Goal: Check status: Check status

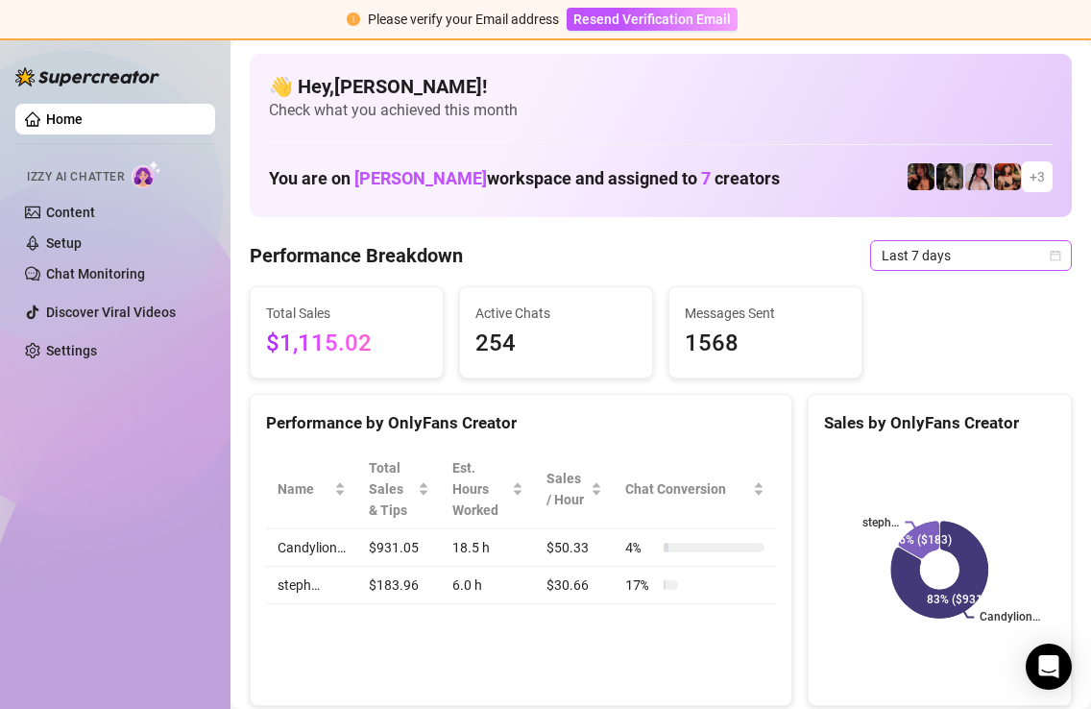
click at [1035, 249] on span "Last 7 days" at bounding box center [971, 255] width 179 height 29
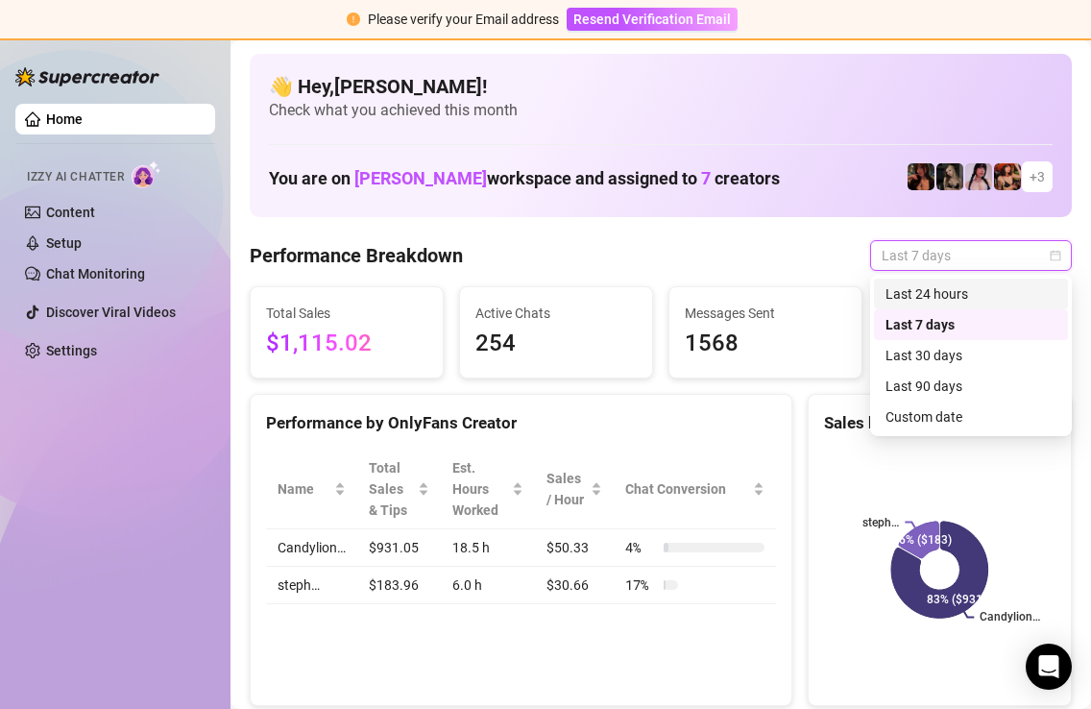
click at [944, 282] on div "Last 24 hours" at bounding box center [971, 293] width 194 height 31
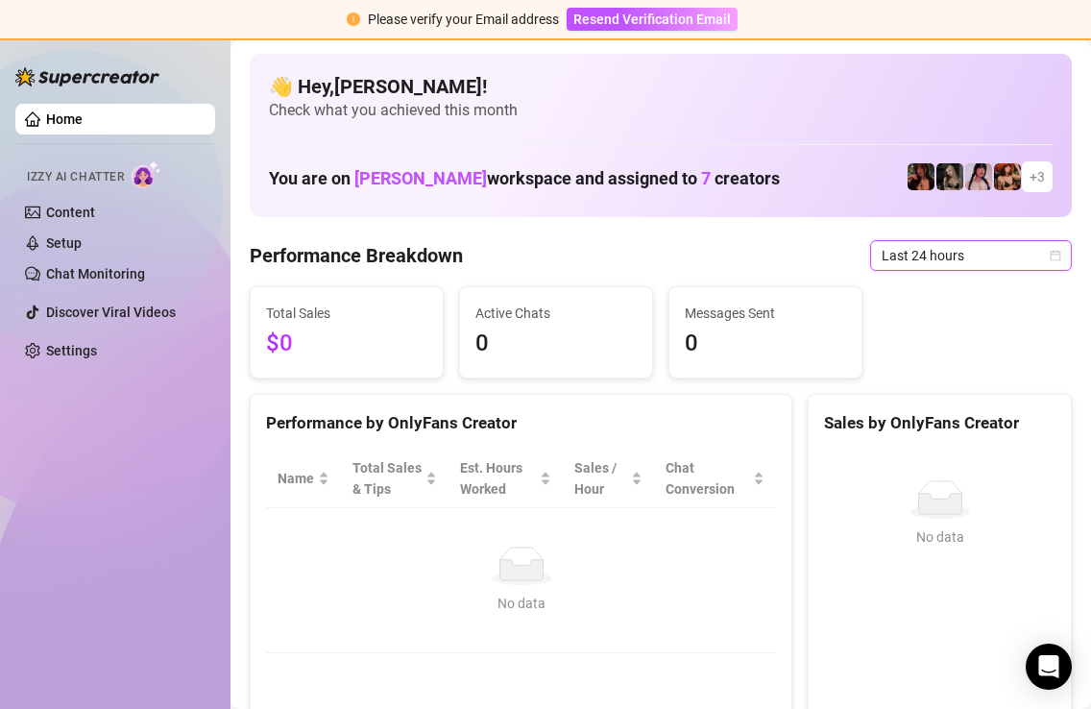
click at [1050, 250] on icon "calendar" at bounding box center [1056, 256] width 12 height 12
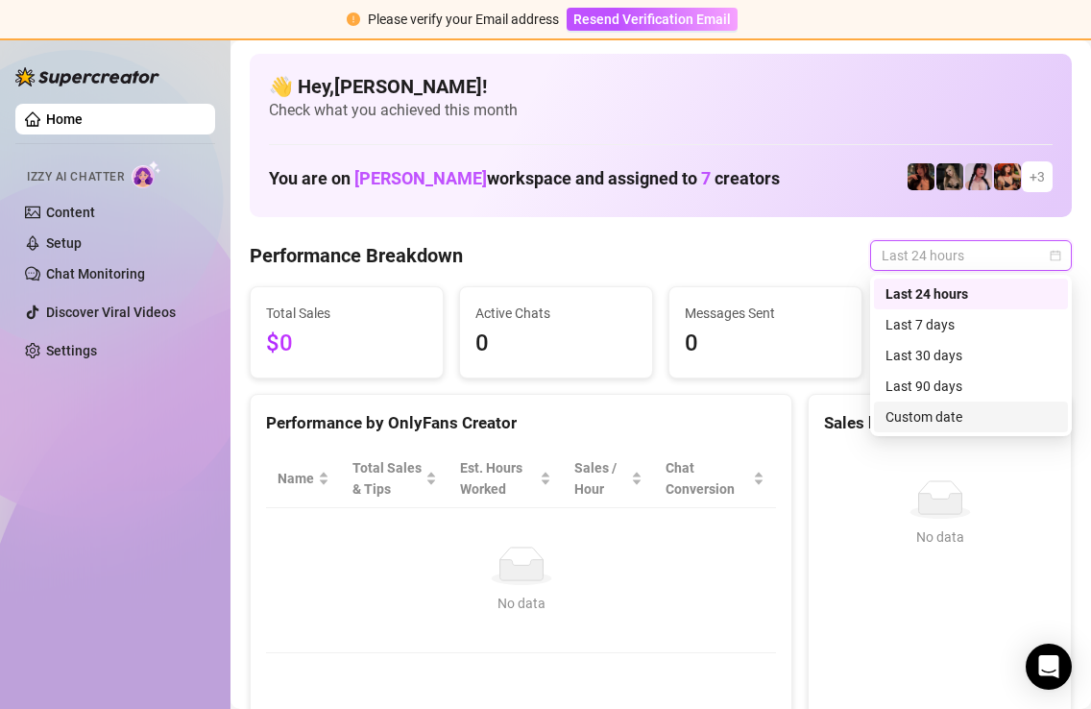
click at [932, 410] on div "Custom date" at bounding box center [970, 416] width 171 height 21
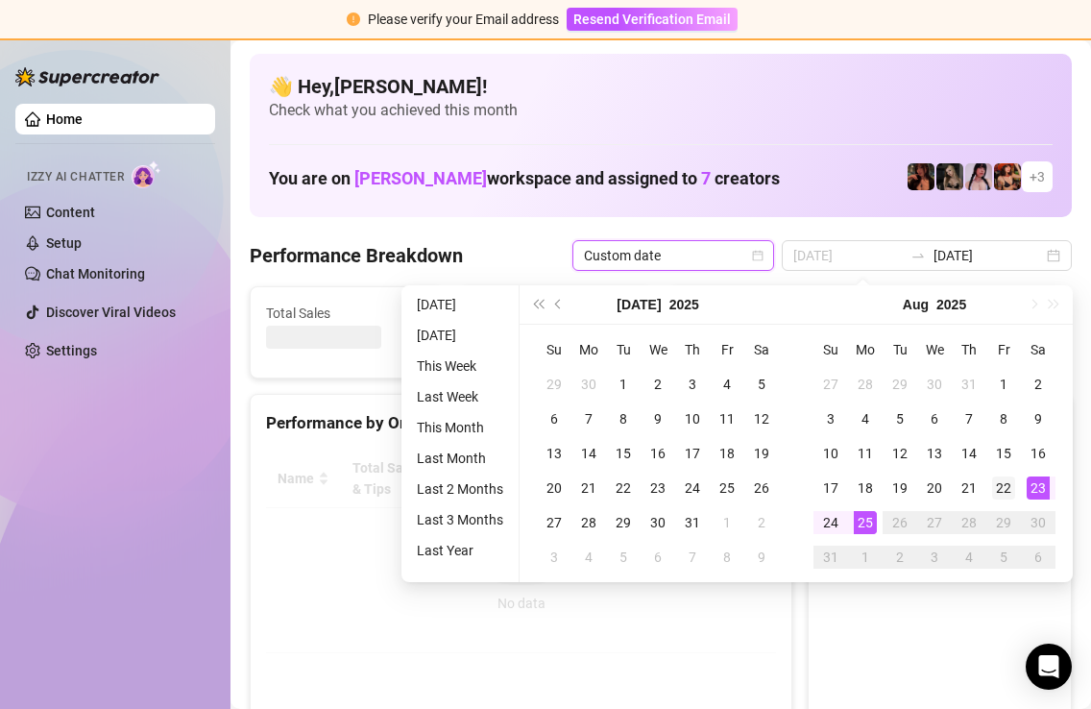
type input "[DATE]"
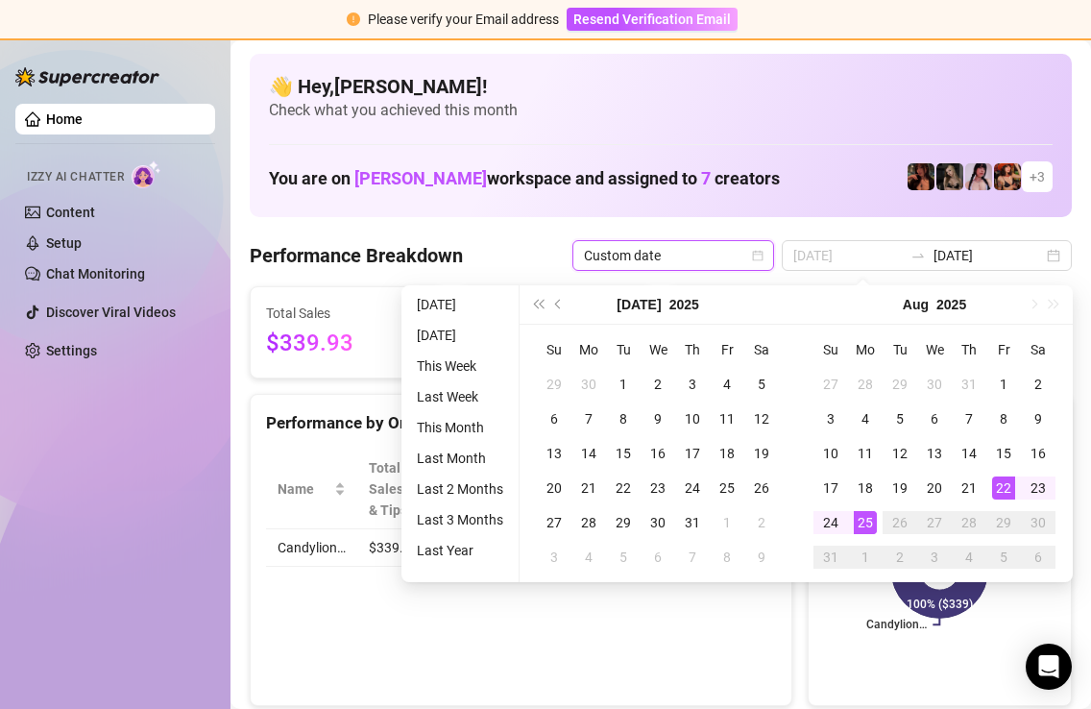
click at [1008, 482] on div "22" at bounding box center [1003, 487] width 23 height 23
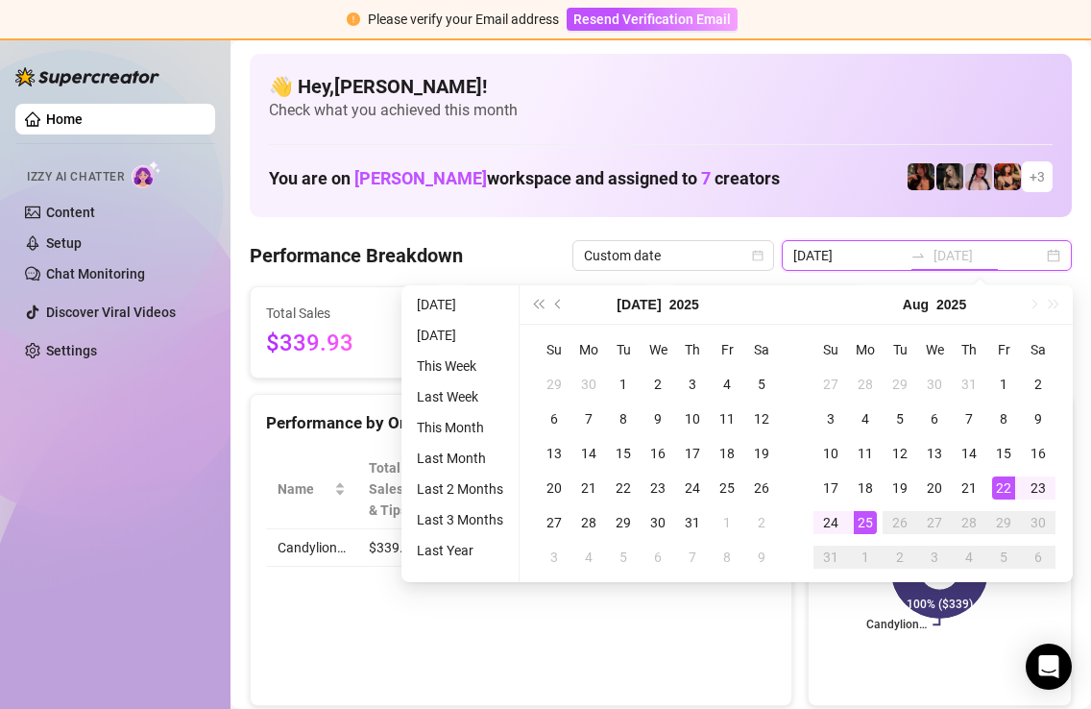
type input "[DATE]"
click at [866, 526] on div "25" at bounding box center [865, 522] width 23 height 23
type input "[DATE]"
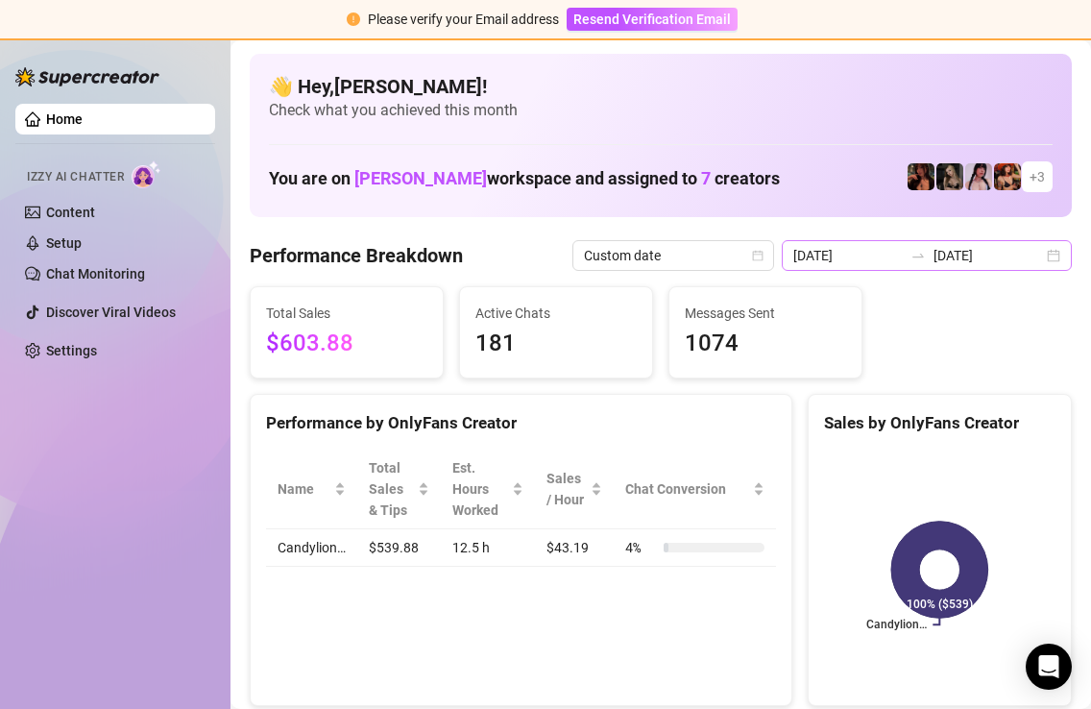
click at [1059, 256] on div "[DATE] [DATE]" at bounding box center [927, 255] width 290 height 31
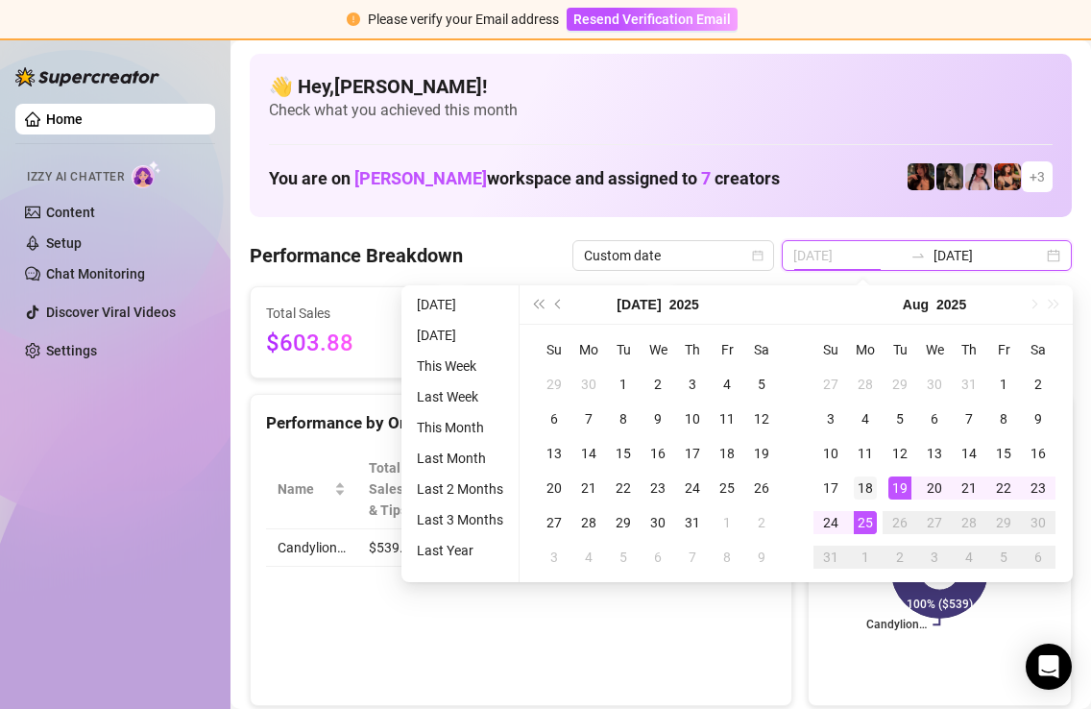
type input "[DATE]"
click at [871, 482] on div "18" at bounding box center [865, 487] width 23 height 23
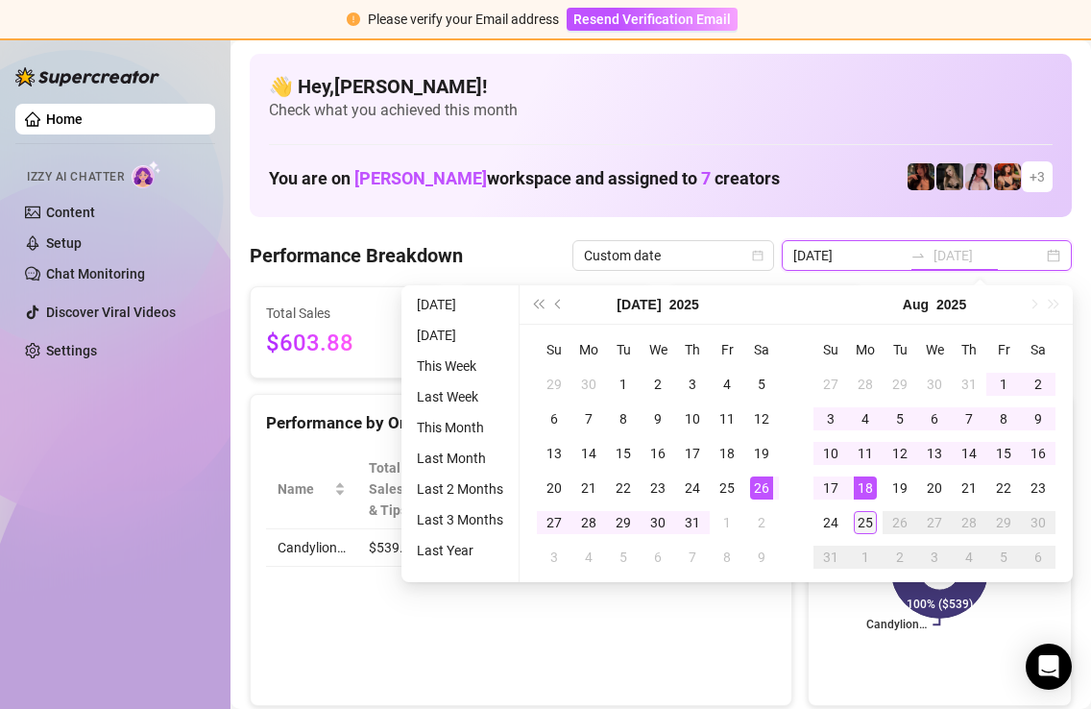
type input "[DATE]"
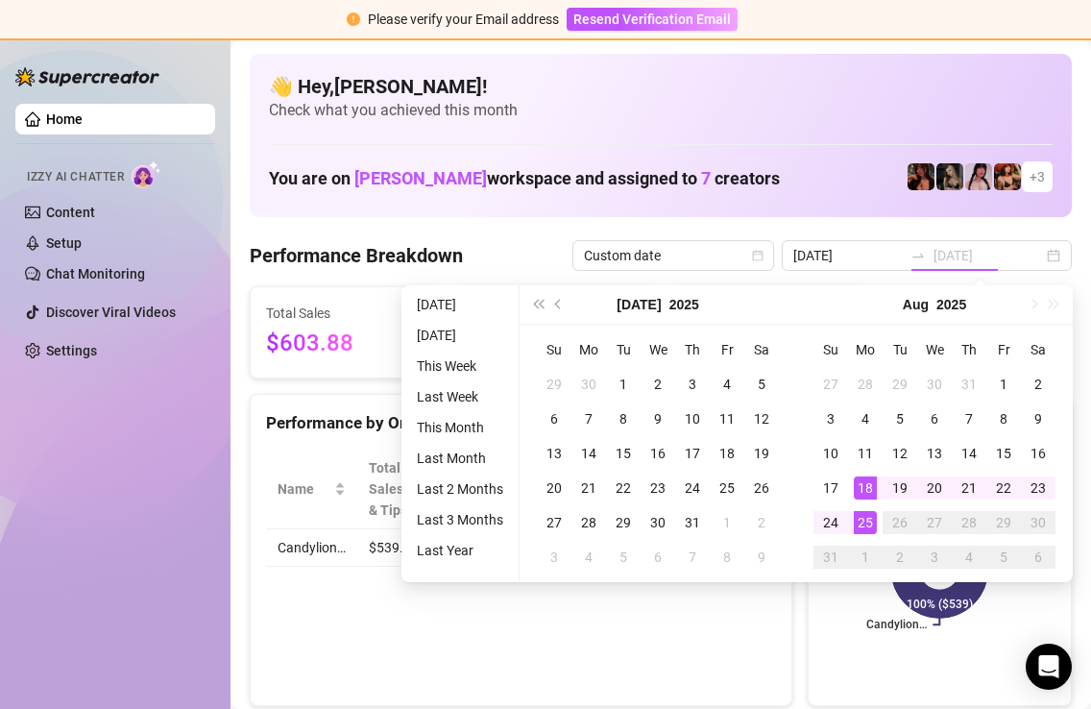
click at [865, 519] on div "25" at bounding box center [865, 522] width 23 height 23
type input "[DATE]"
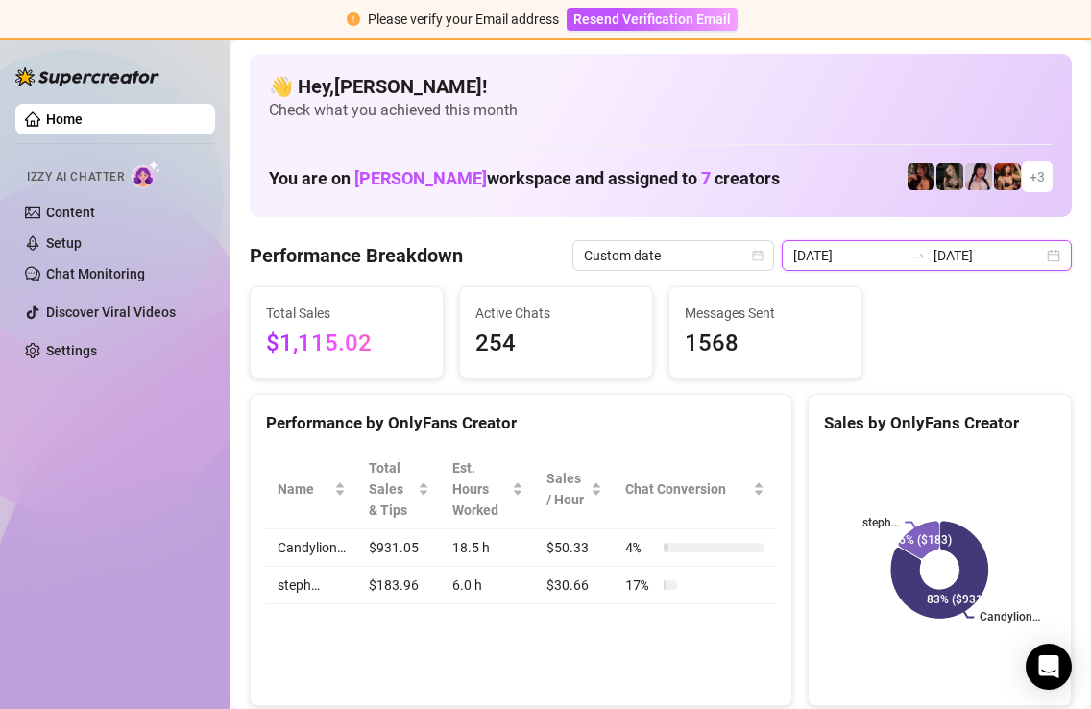
click at [897, 256] on input "[DATE]" at bounding box center [847, 255] width 109 height 21
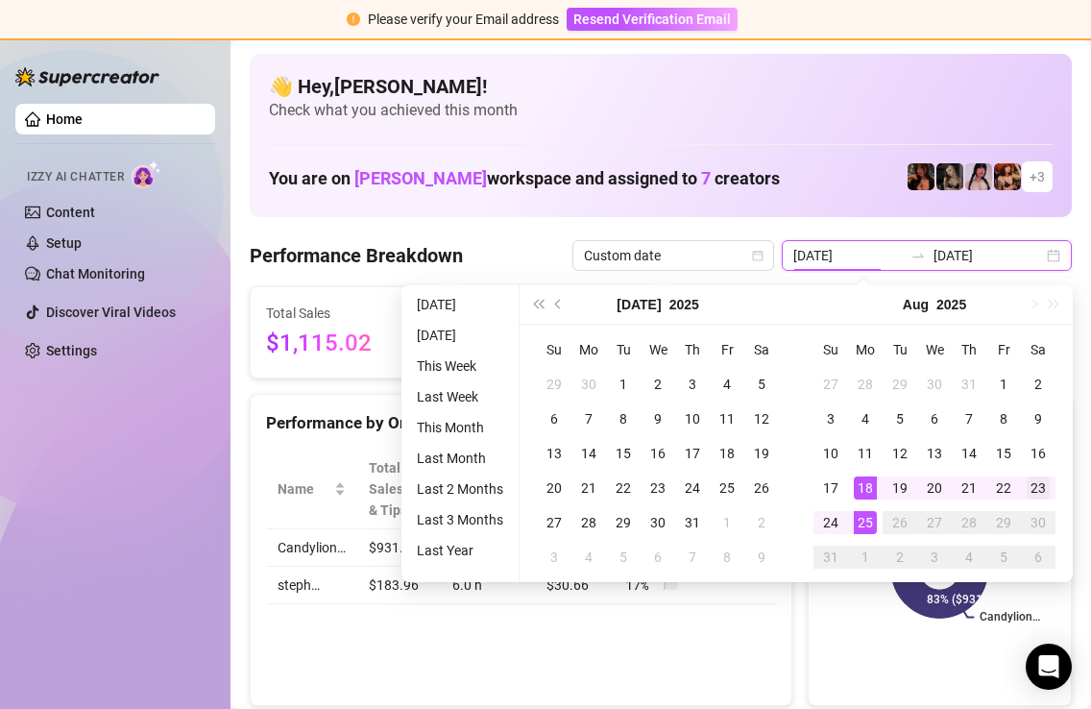
type input "[DATE]"
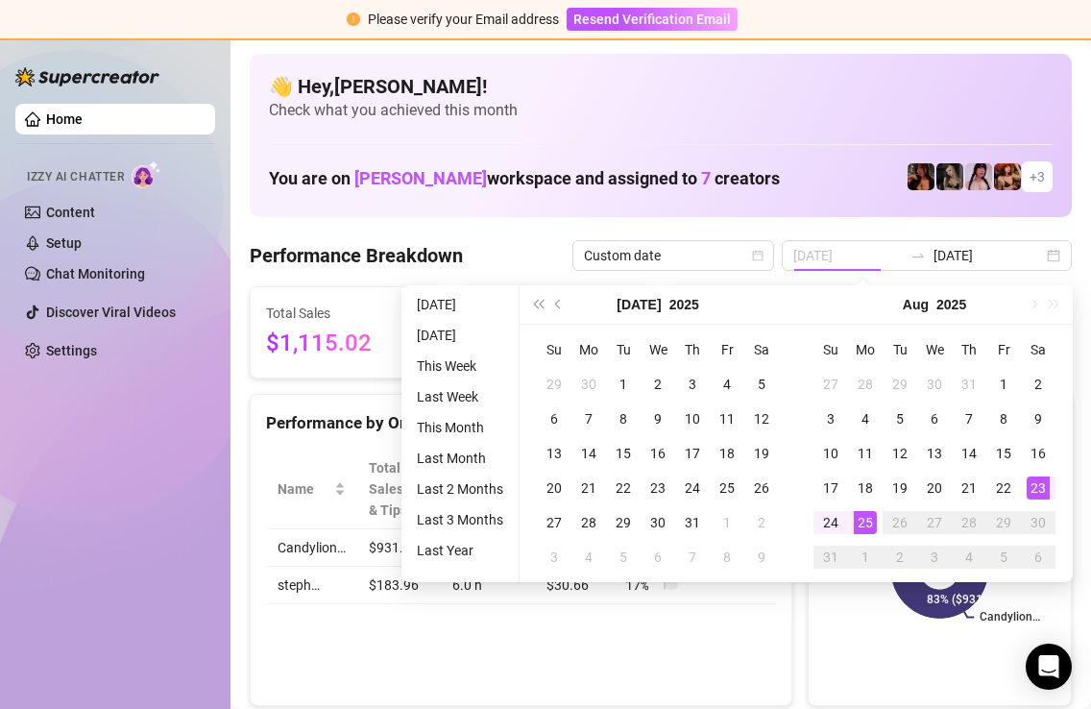
click at [1041, 483] on div "23" at bounding box center [1038, 487] width 23 height 23
type input "[DATE]"
click at [871, 525] on div "25" at bounding box center [865, 522] width 23 height 23
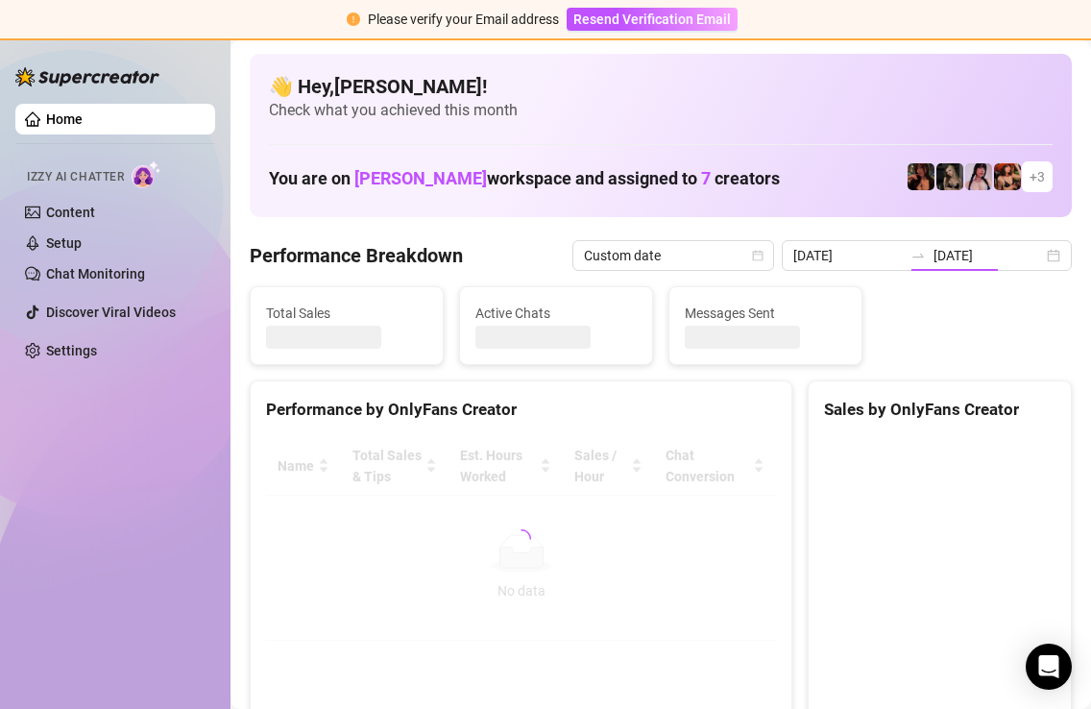
type input "[DATE]"
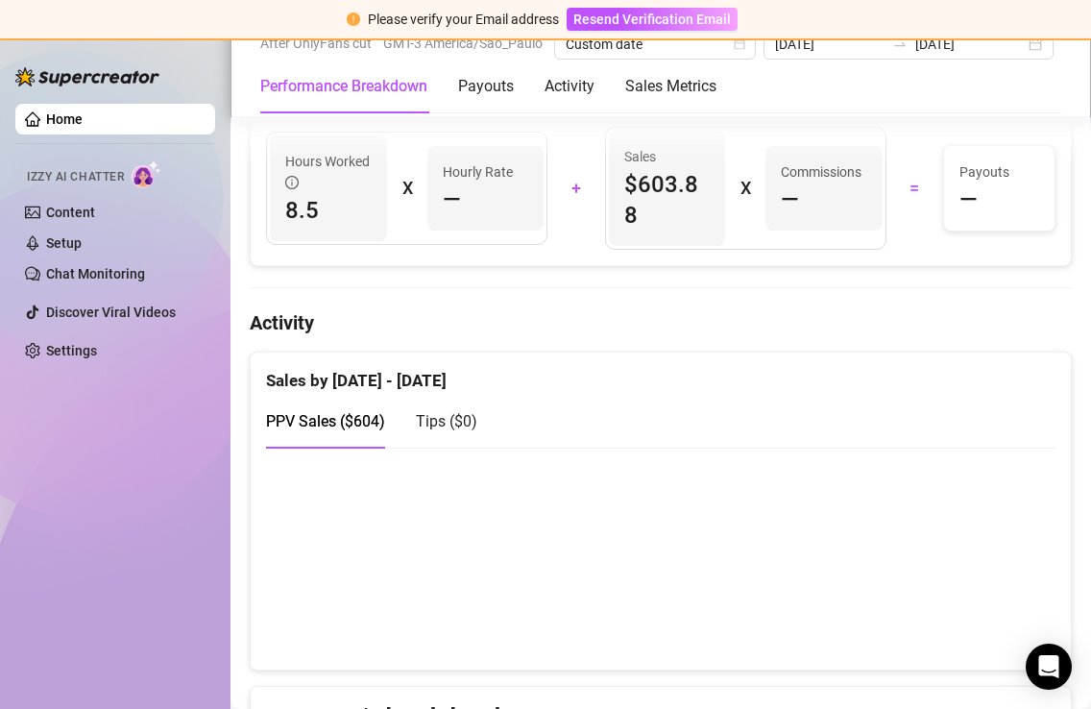
scroll to position [899, 0]
